Goal: Task Accomplishment & Management: Complete application form

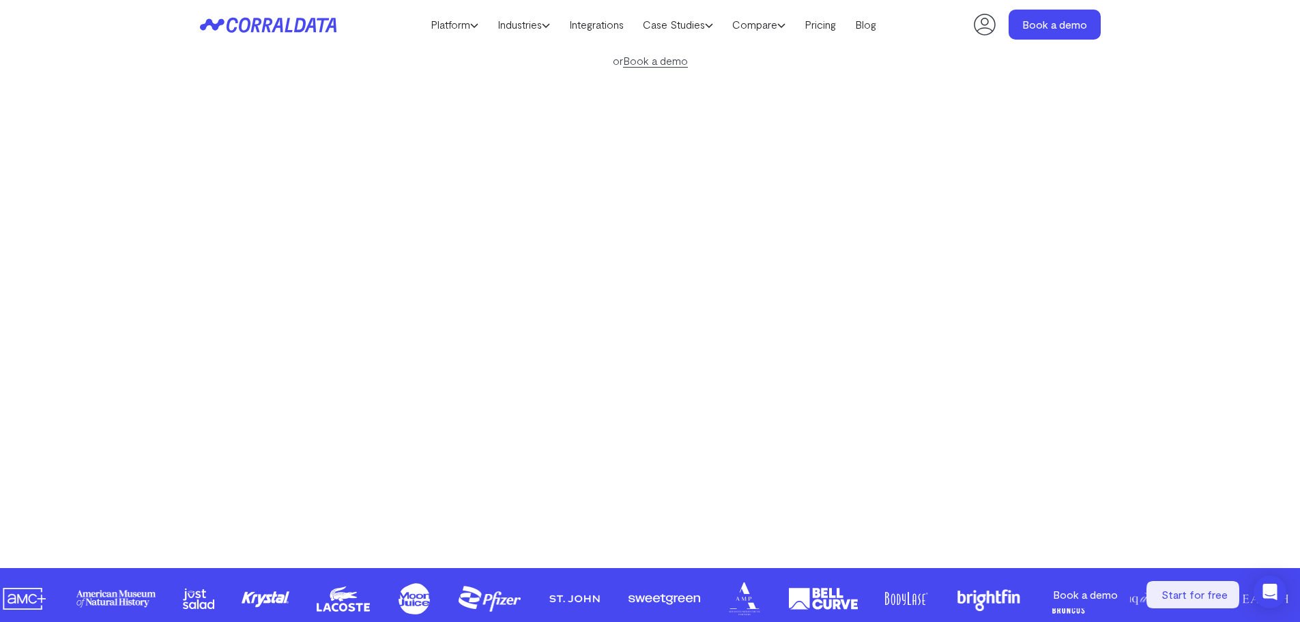
scroll to position [244, 0]
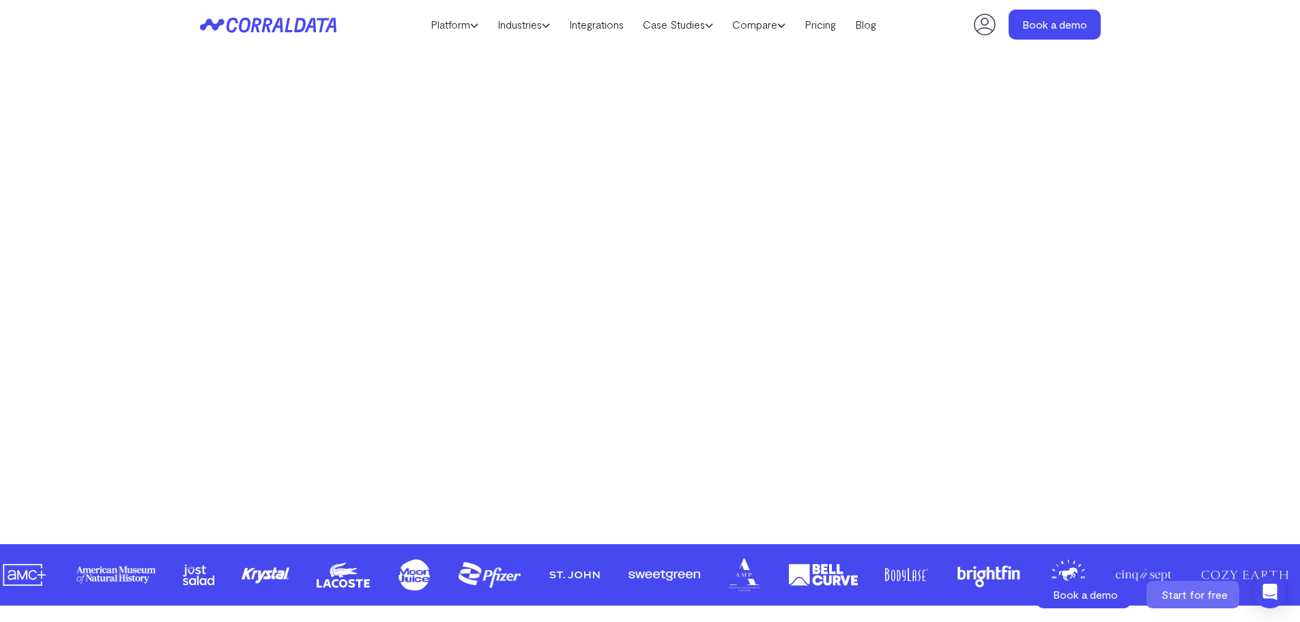
click at [1158, 592] on icon at bounding box center [1193, 594] width 93 height 27
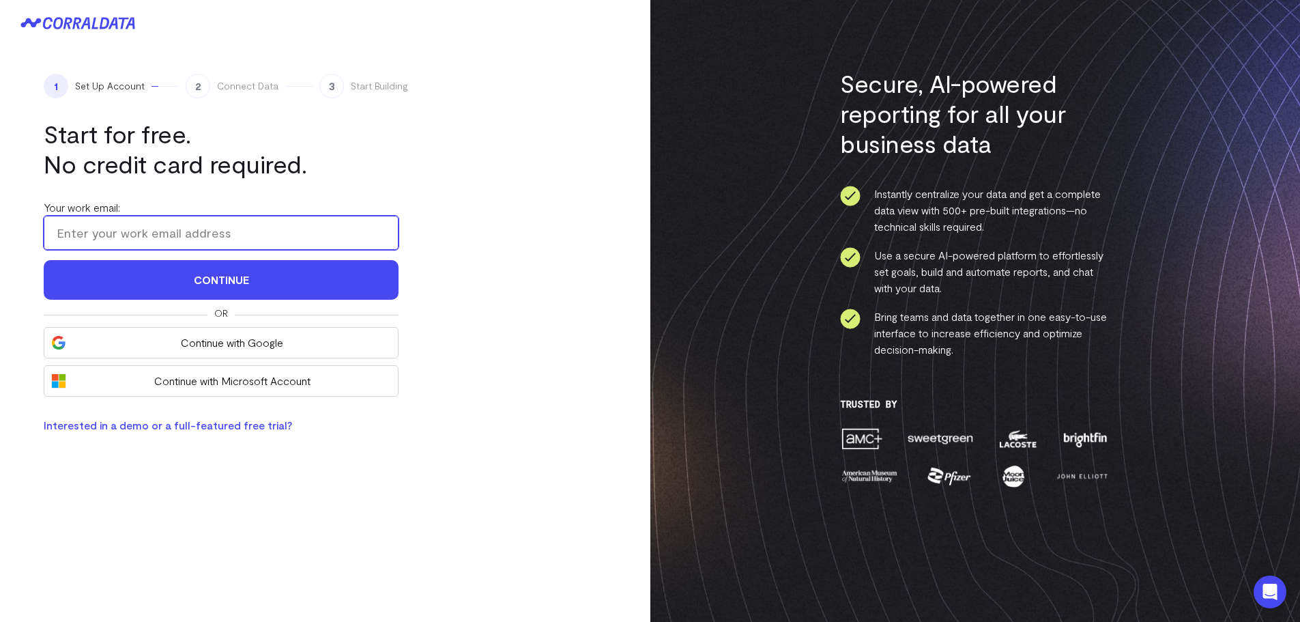
click at [221, 236] on input "Your work email:" at bounding box center [221, 233] width 355 height 34
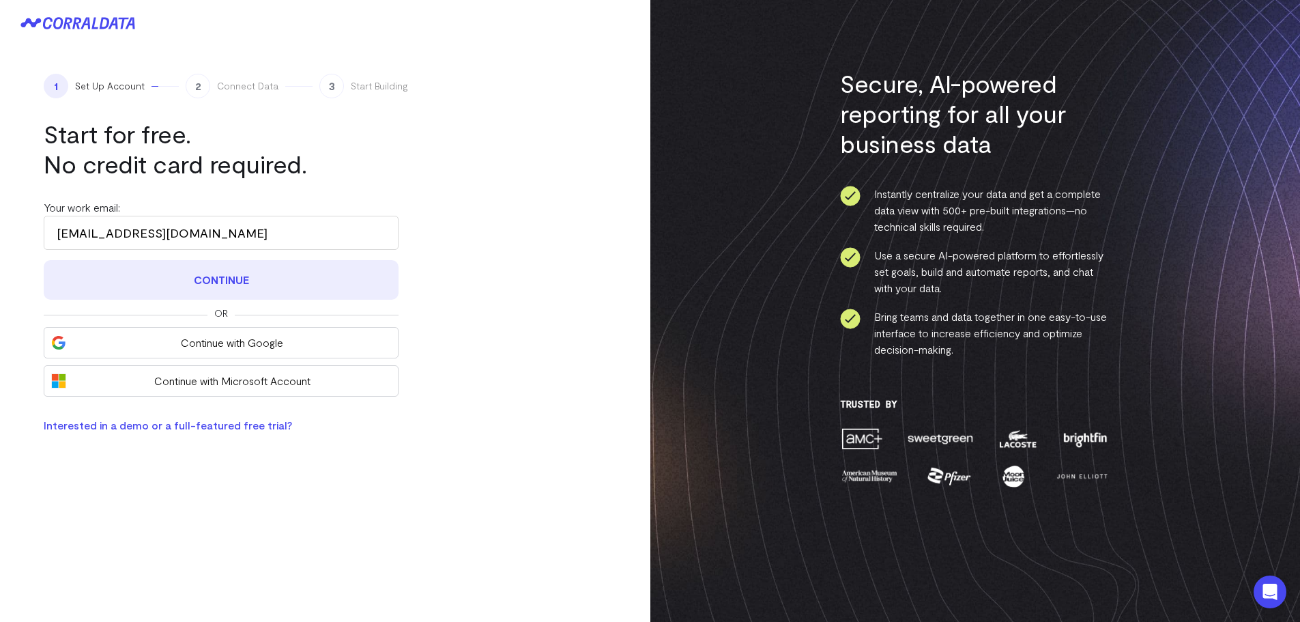
click at [191, 281] on button "Continue" at bounding box center [221, 280] width 355 height 40
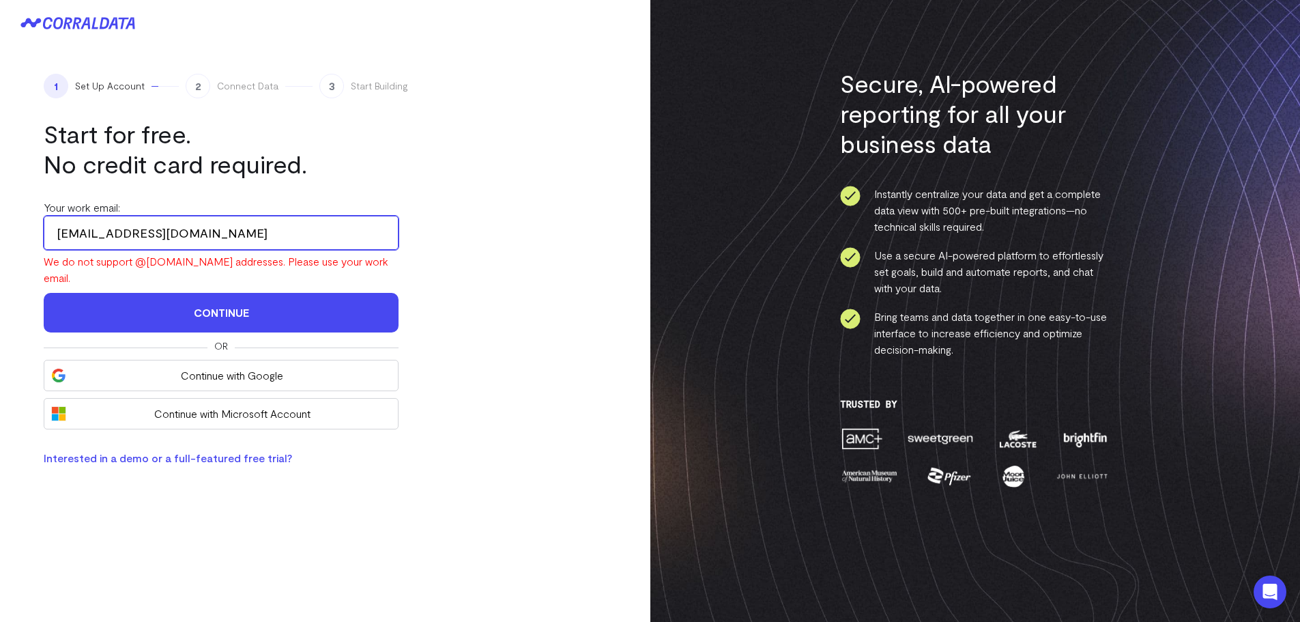
click at [218, 233] on input "harrisonkentt@icloud.com" at bounding box center [221, 233] width 355 height 34
type input "harrisonkentt@buisness.com"
click at [44, 293] on button "Continue" at bounding box center [221, 313] width 355 height 40
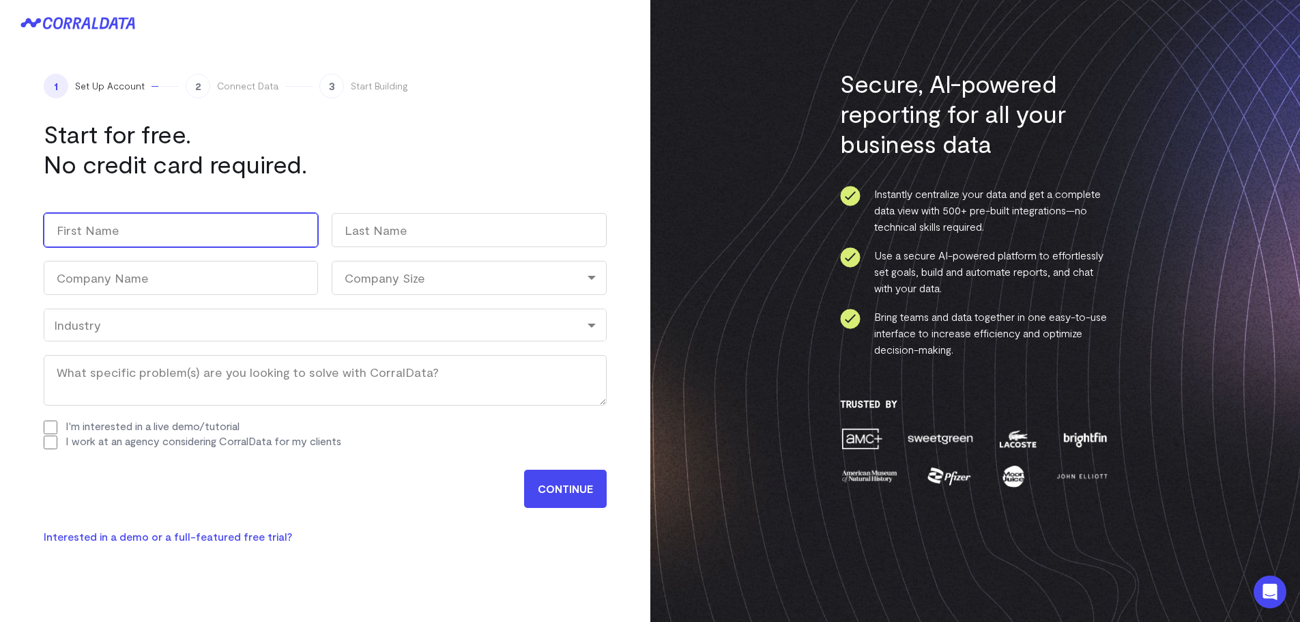
click at [218, 233] on input "First" at bounding box center [181, 230] width 274 height 34
type input "eeb"
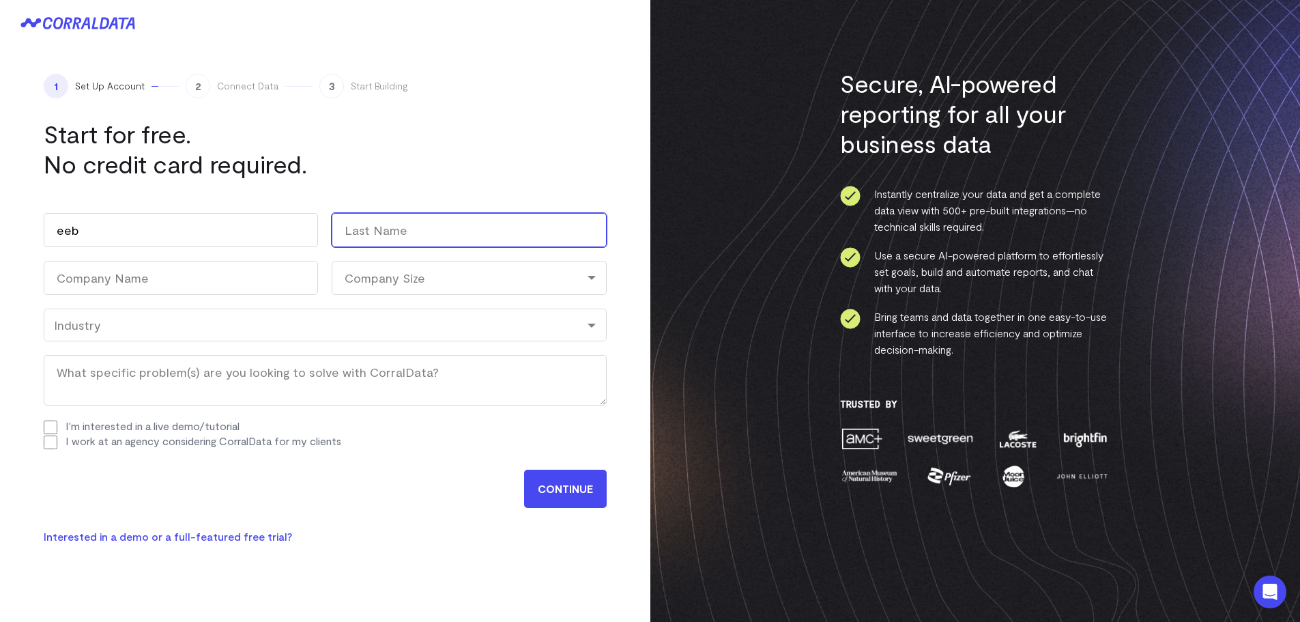
drag, startPoint x: 355, startPoint y: 245, endPoint x: 362, endPoint y: 238, distance: 10.1
click at [356, 244] on input "Last" at bounding box center [469, 230] width 274 height 34
type input "wrb"
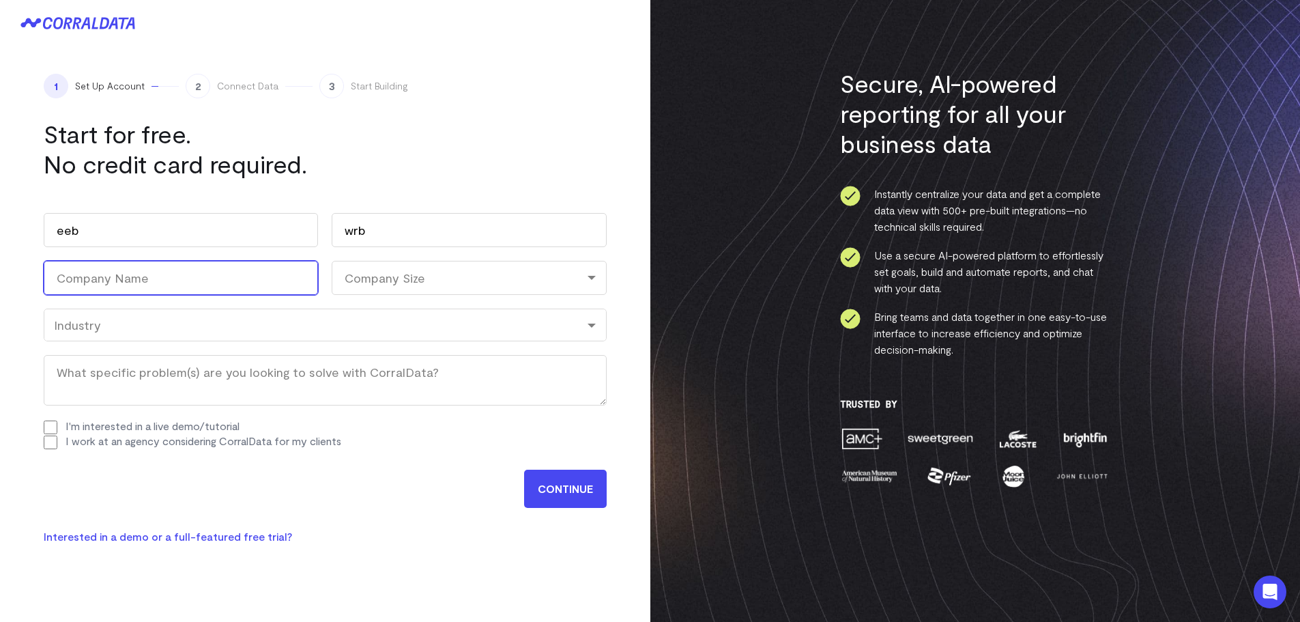
click at [137, 290] on input "Company Name (Required)" at bounding box center [181, 278] width 274 height 34
type input "rbw"
click at [375, 283] on div "Company Size" at bounding box center [469, 278] width 274 height 34
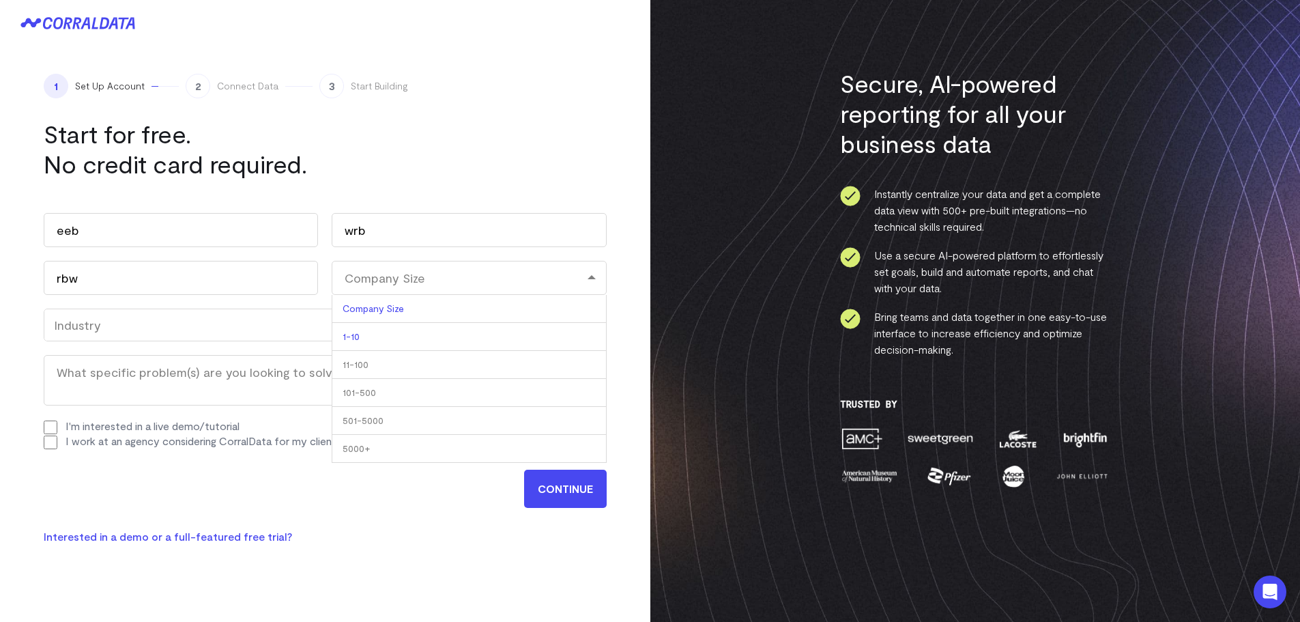
click at [368, 345] on li "1-10" at bounding box center [469, 337] width 274 height 28
select select "1-10"
click at [254, 314] on div "Industry" at bounding box center [325, 325] width 563 height 33
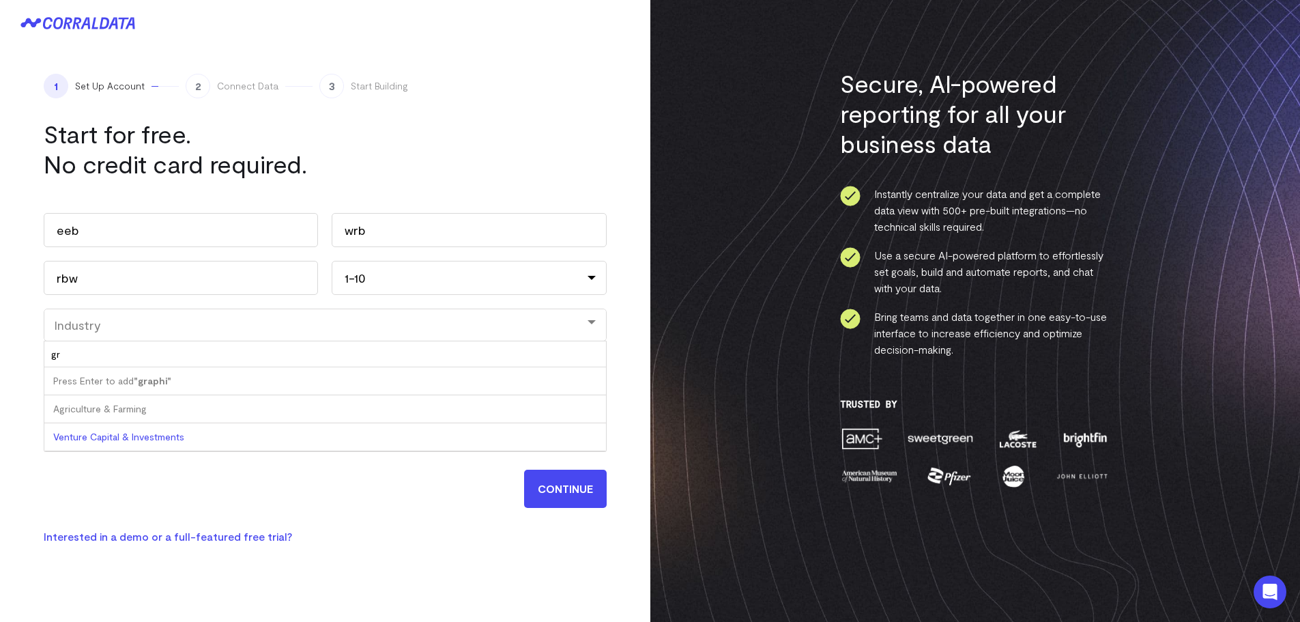
type input "g"
type input "air"
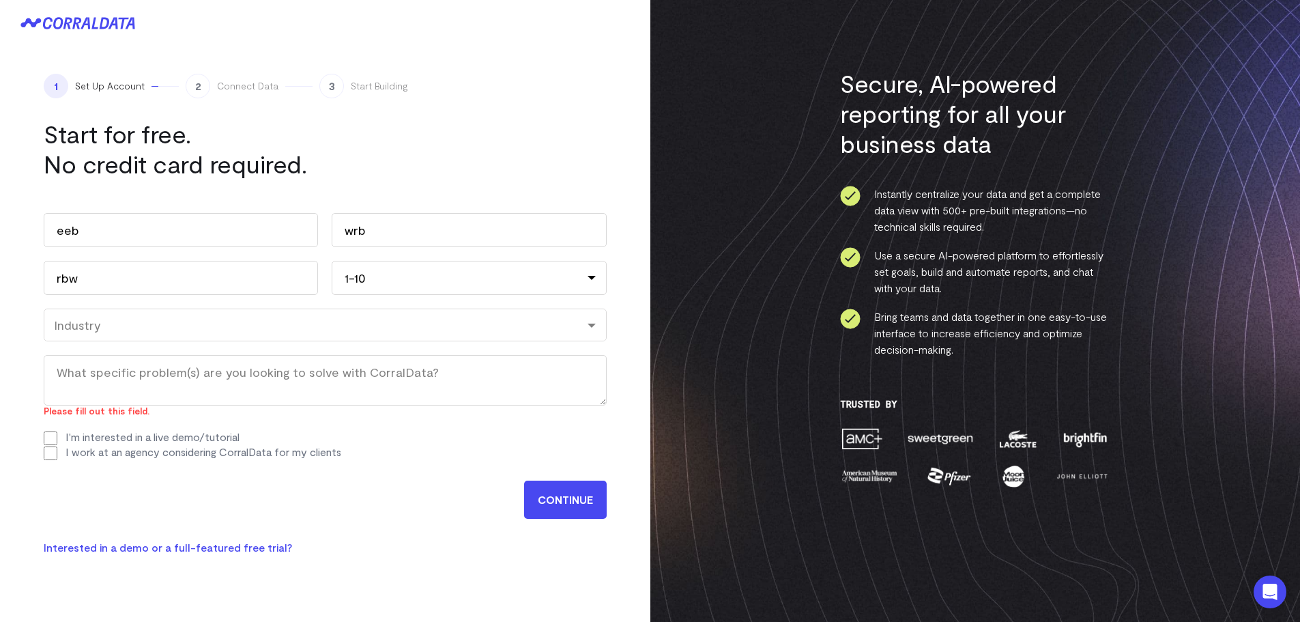
click at [371, 468] on form "Work email (Required) harrisonkentt@buisness.com Name eeb First wrb Last Compan…" at bounding box center [325, 358] width 563 height 319
click at [556, 500] on input "CONTINUE" at bounding box center [565, 500] width 83 height 38
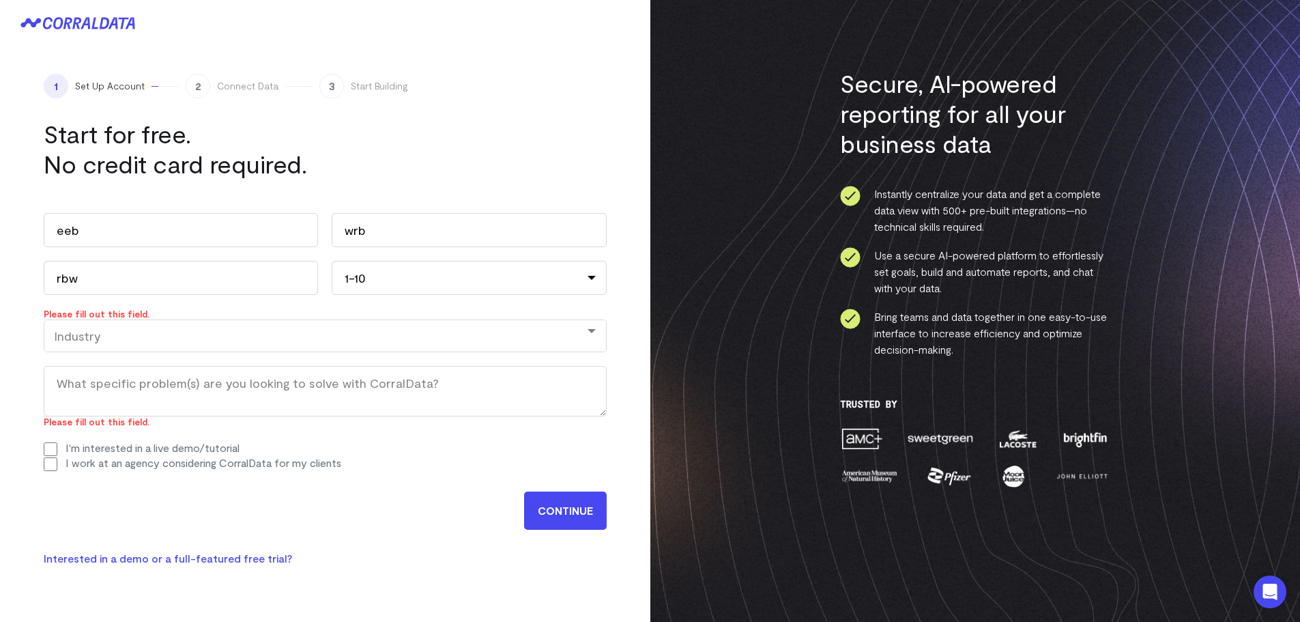
click at [326, 346] on div "Industry" at bounding box center [325, 335] width 563 height 33
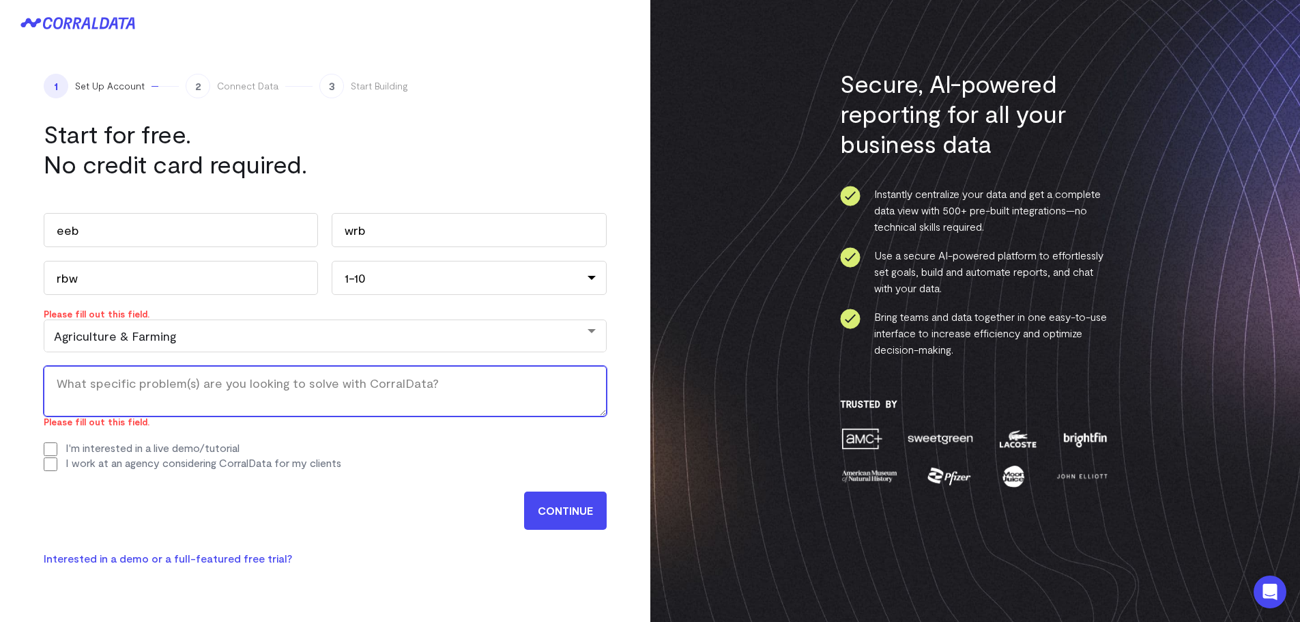
click at [323, 386] on textarea "What specific problem(s) are you looking to solve with CorralData? (Required)" at bounding box center [325, 391] width 563 height 51
type textarea "x"
click at [259, 391] on textarea "create a graph" at bounding box center [325, 391] width 563 height 51
click at [262, 377] on textarea "create a graph" at bounding box center [325, 391] width 563 height 51
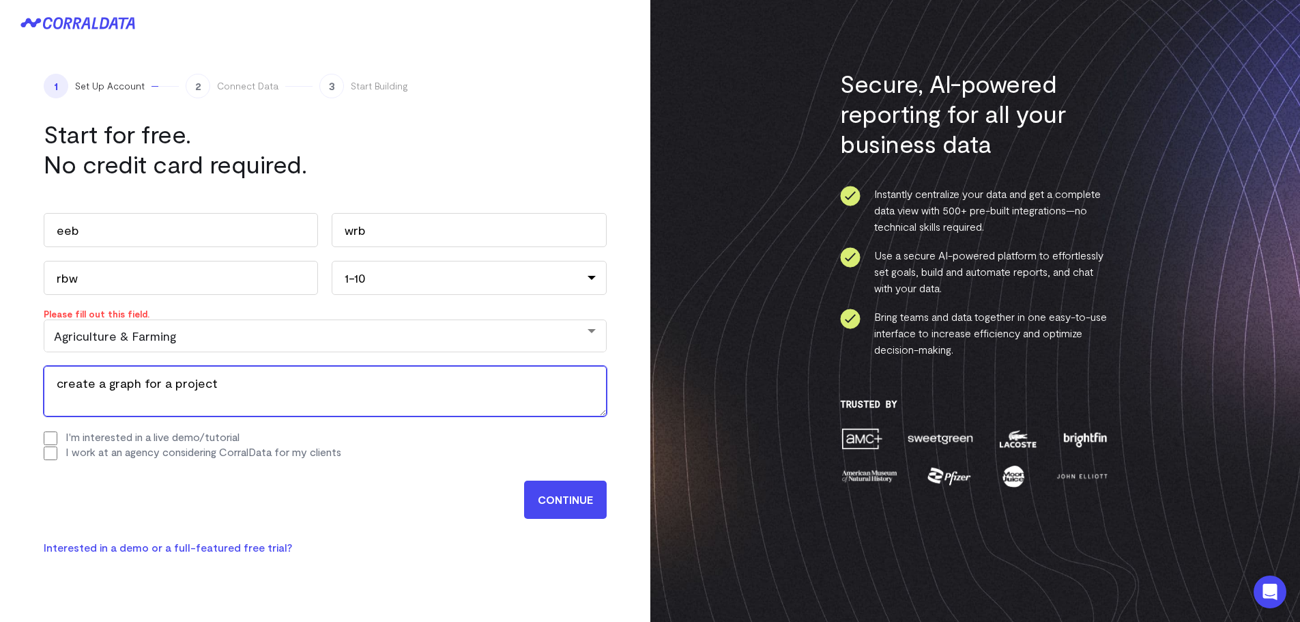
type textarea "create a graph for a project"
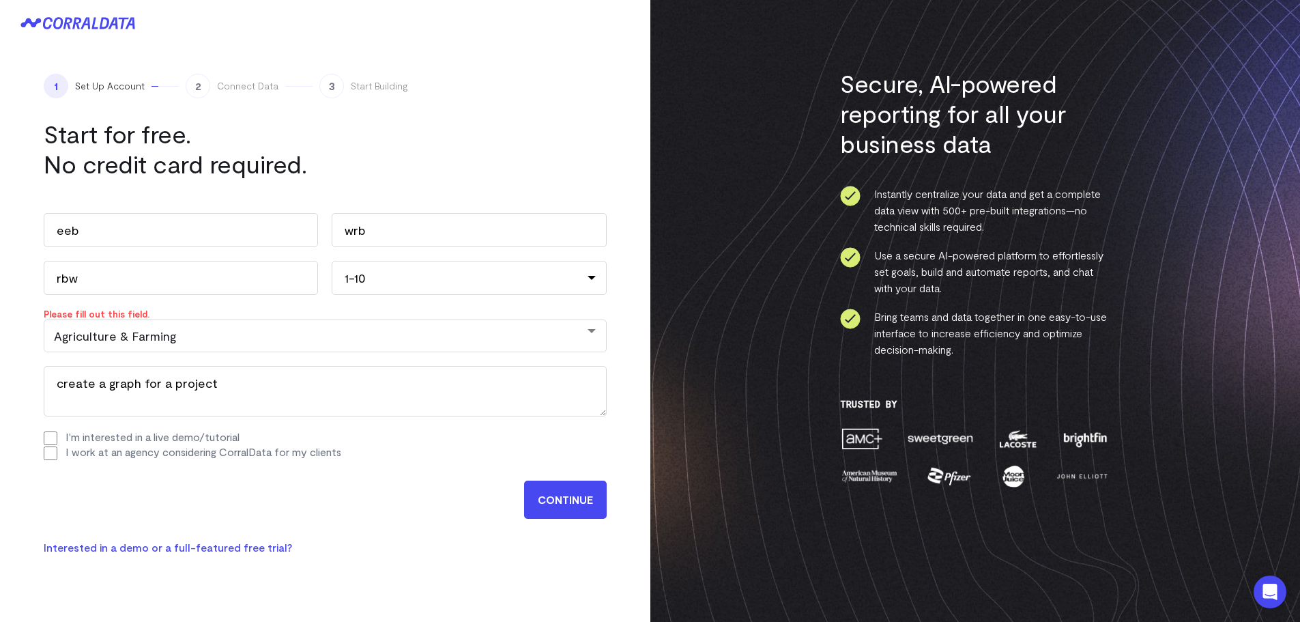
click at [587, 513] on input "CONTINUE" at bounding box center [565, 500] width 83 height 38
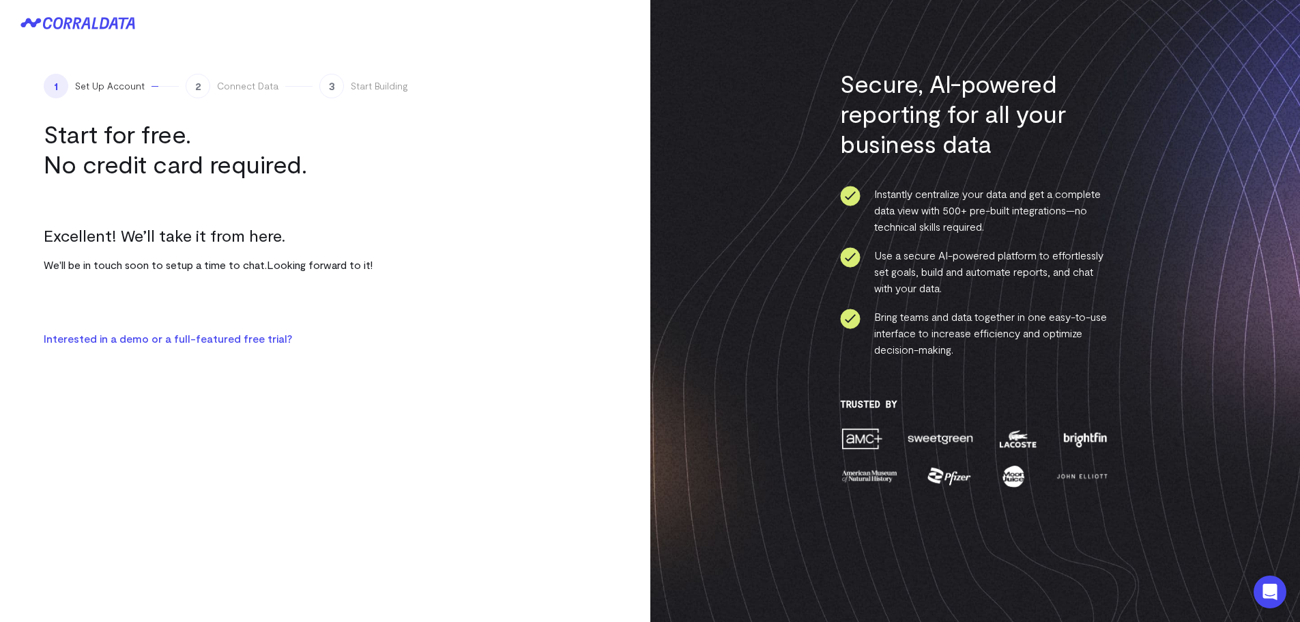
click at [248, 348] on div "1 Set Up Account 2 Connect Data 3 Start Building Start for free. No credit card…" at bounding box center [325, 210] width 651 height 328
click at [248, 343] on link "Interested in a demo or a full-featured free trial?" at bounding box center [168, 338] width 248 height 13
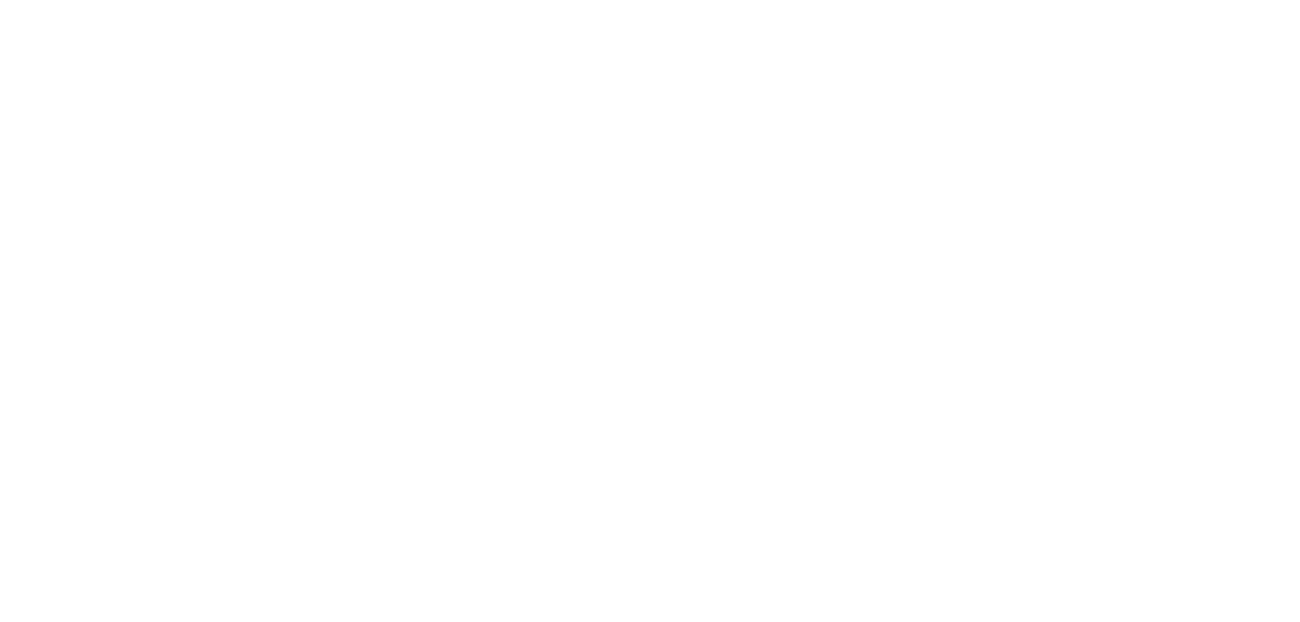
click at [250, 336] on div at bounding box center [650, 311] width 1300 height 622
